Goal: Find contact information: Find contact information

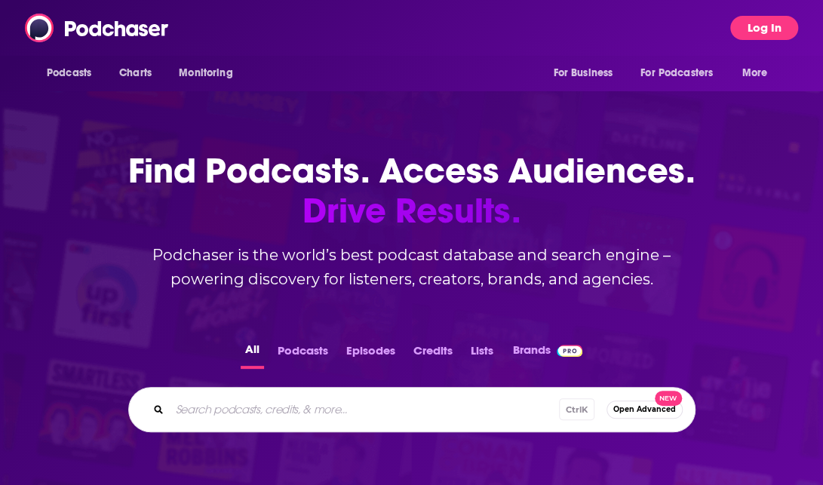
click at [755, 26] on button "Log In" at bounding box center [764, 28] width 68 height 24
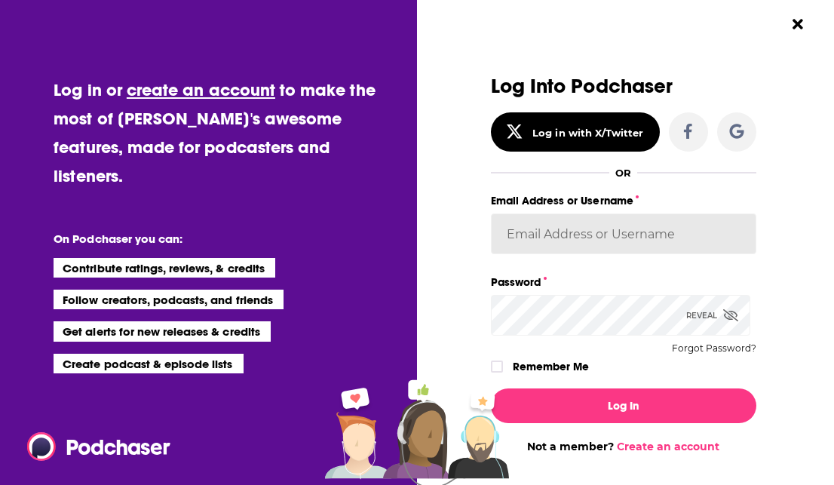
type input "dbartlett"
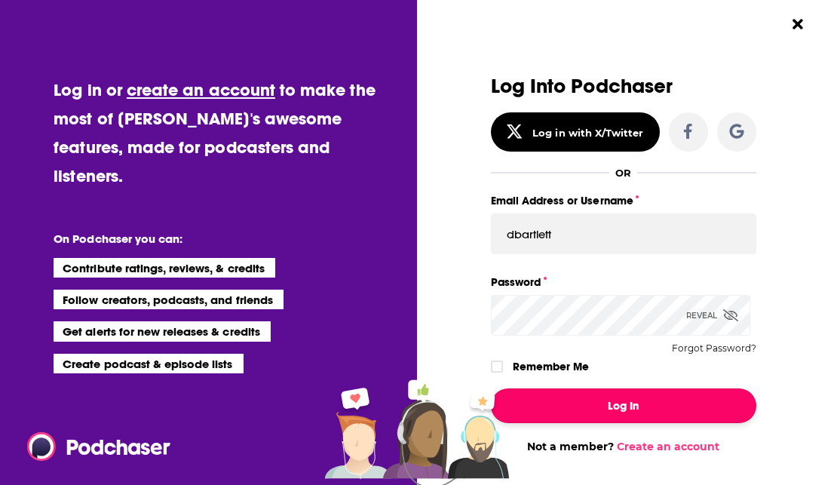
click at [587, 398] on button "Log In" at bounding box center [623, 405] width 265 height 35
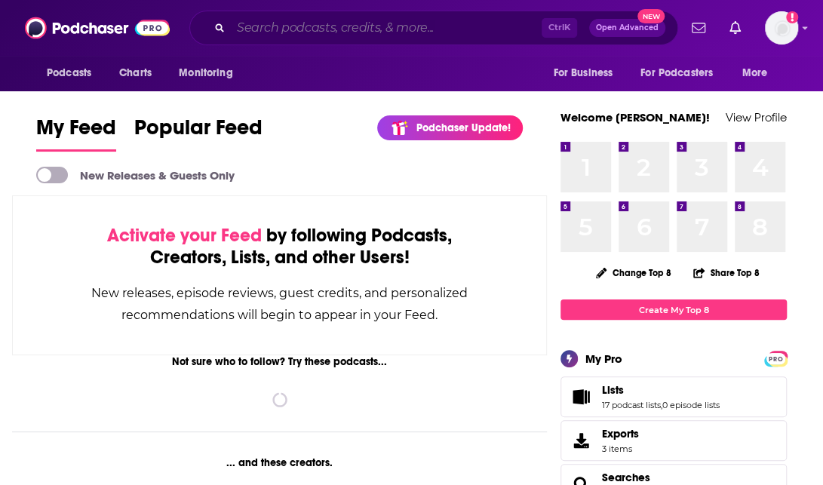
click at [248, 29] on input "Search podcasts, credits, & more..." at bounding box center [386, 28] width 311 height 24
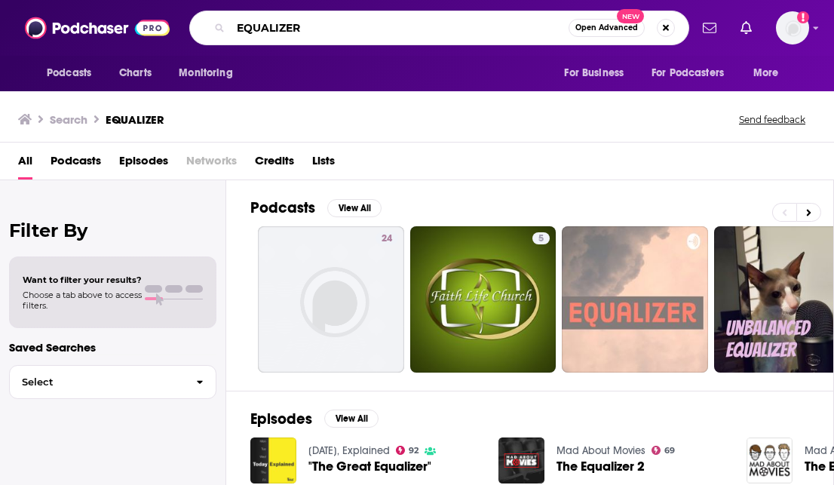
drag, startPoint x: 329, startPoint y: 20, endPoint x: 191, endPoint y: 32, distance: 138.6
click at [191, 32] on div "EQUALIZER Open Advanced New" at bounding box center [439, 28] width 500 height 35
type input "[PERSON_NAME]"
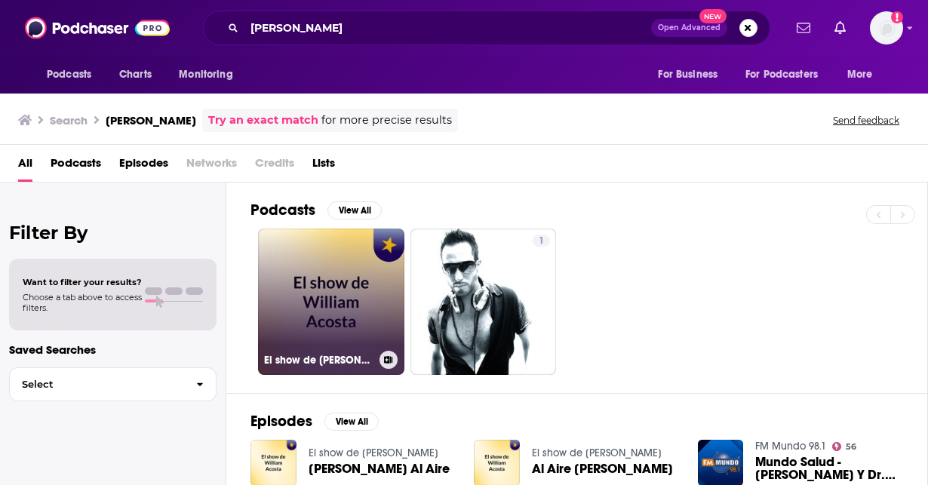
click at [332, 325] on link "El show de [PERSON_NAME]" at bounding box center [331, 302] width 146 height 146
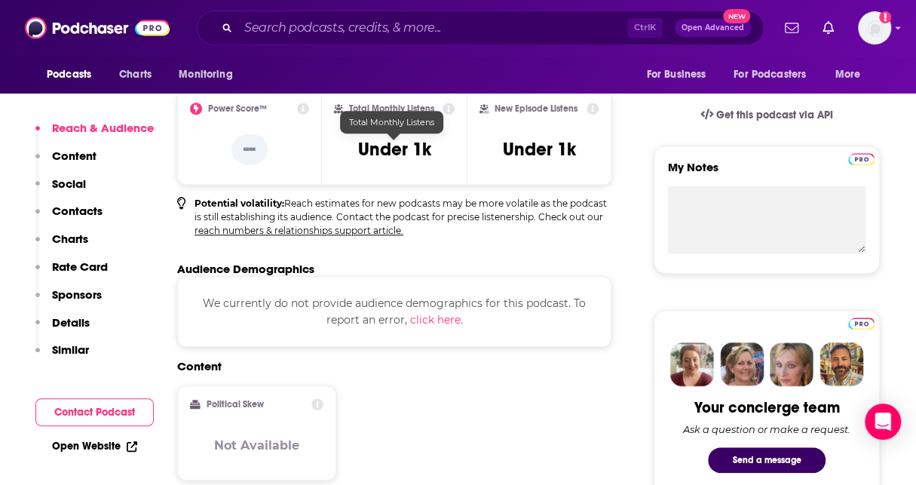
scroll to position [528, 0]
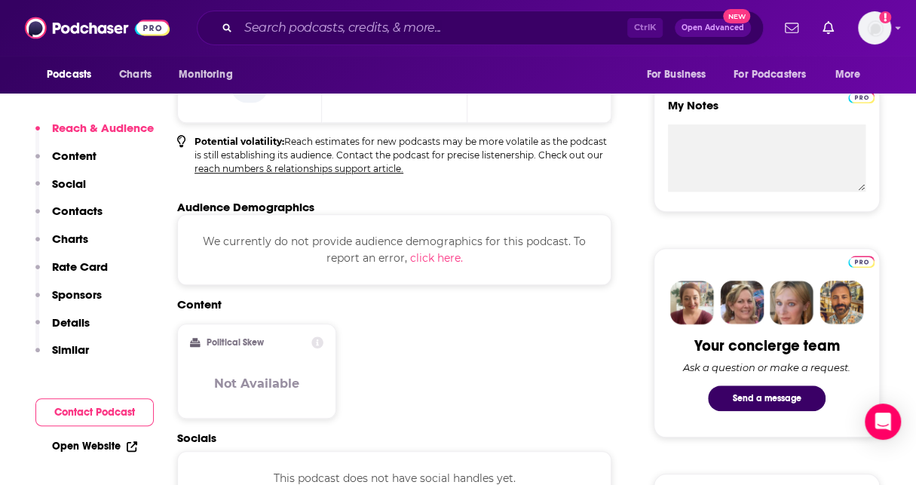
click at [71, 216] on p "Contacts" at bounding box center [77, 211] width 51 height 14
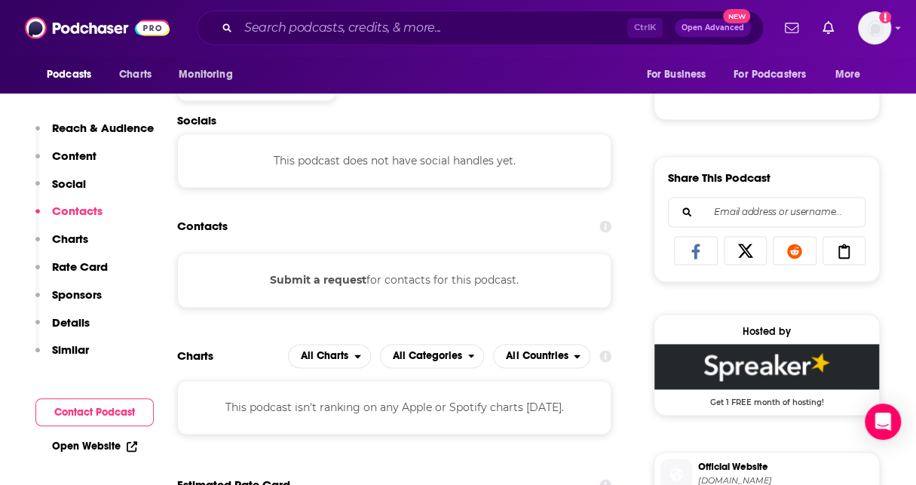
scroll to position [848, 0]
